Goal: Check status: Check status

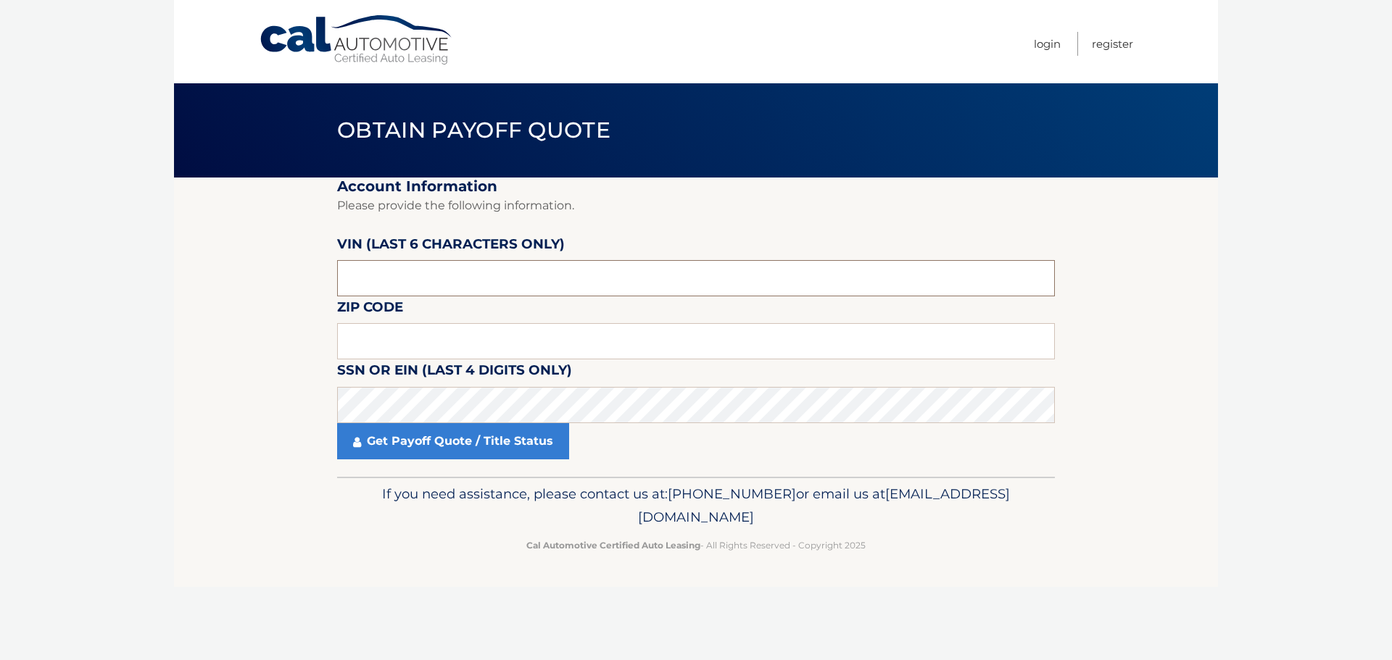
click at [483, 281] on input "text" at bounding box center [696, 278] width 718 height 36
type input "677408"
click at [404, 338] on input "text" at bounding box center [696, 341] width 718 height 36
type input "01420"
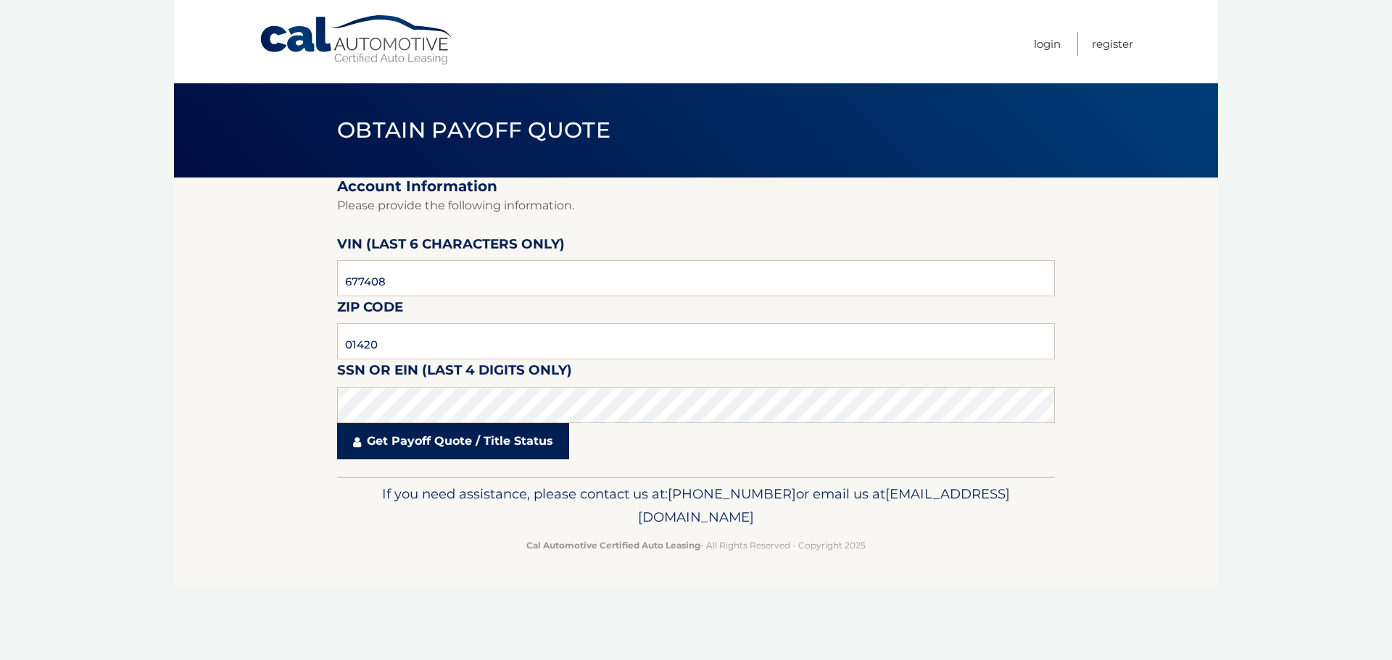
click at [487, 441] on link "Get Payoff Quote / Title Status" at bounding box center [453, 441] width 232 height 36
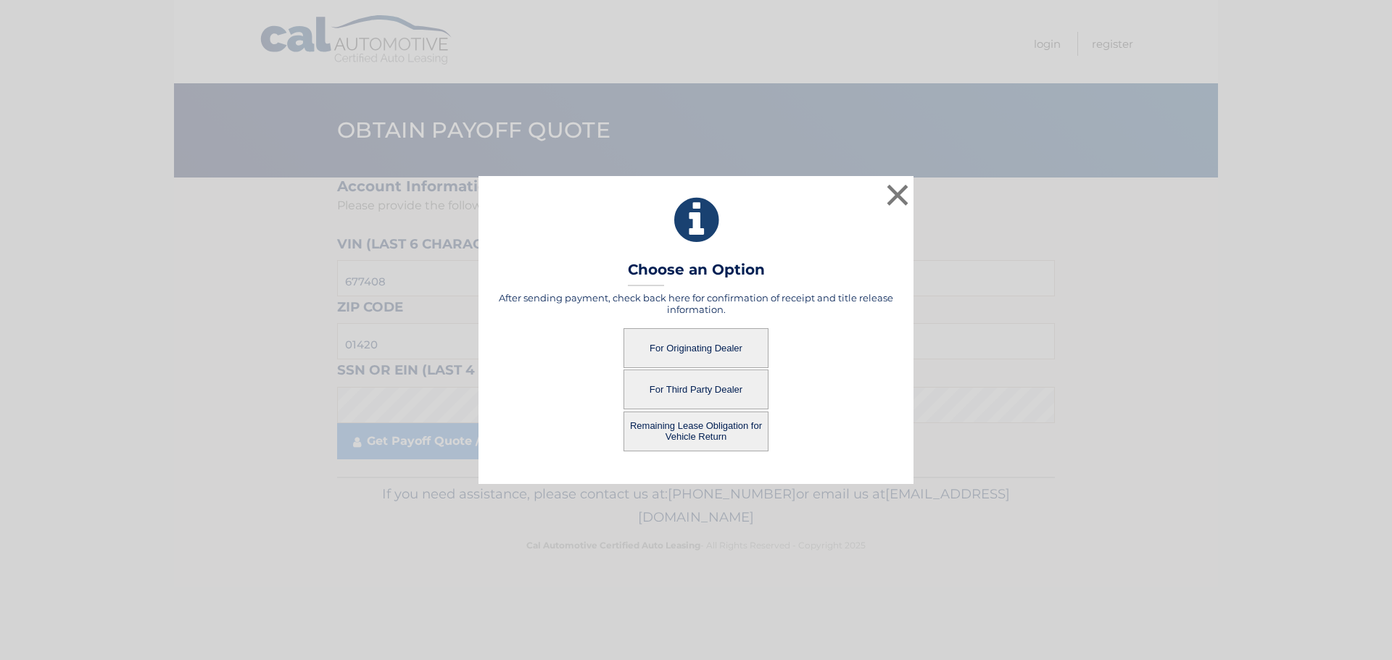
click at [712, 349] on button "For Originating Dealer" at bounding box center [695, 348] width 145 height 40
click at [678, 349] on button "For Originating Dealer" at bounding box center [695, 348] width 145 height 40
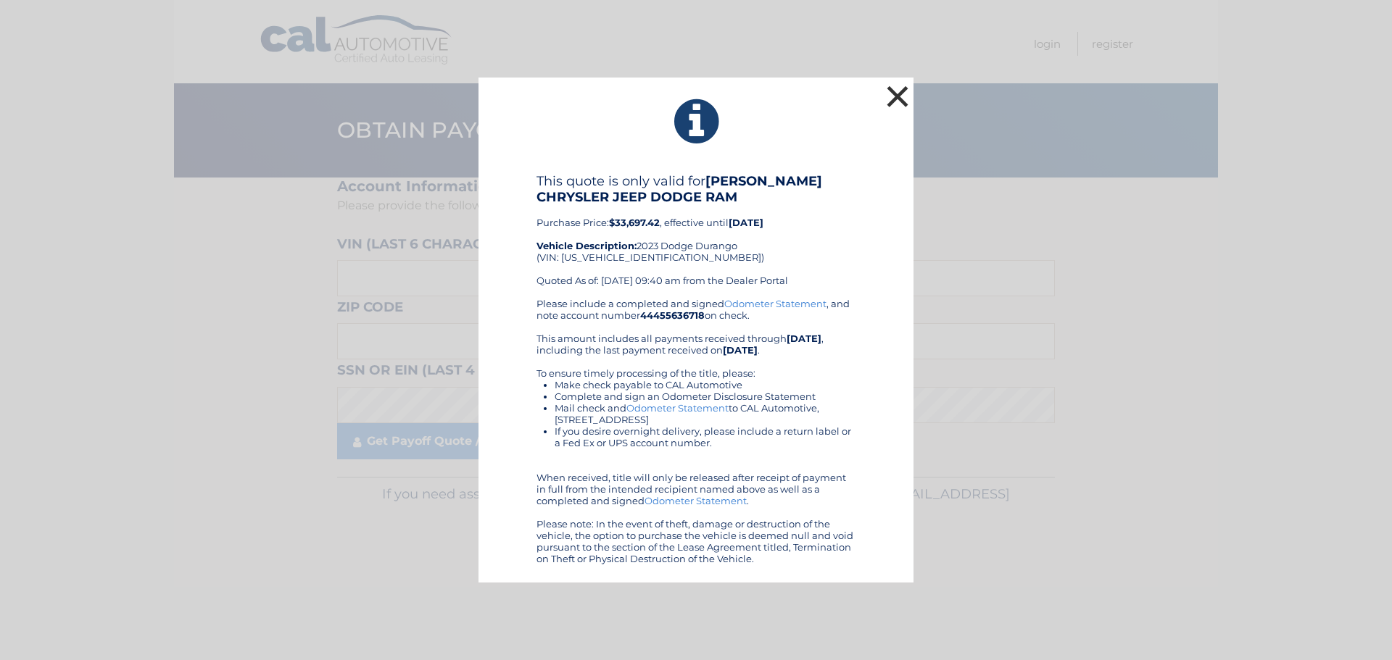
click at [907, 97] on button "×" at bounding box center [897, 96] width 29 height 29
